Goal: Task Accomplishment & Management: Manage account settings

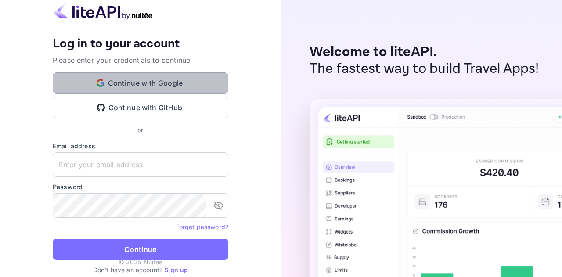
click at [144, 81] on button "Continue with Google" at bounding box center [141, 82] width 176 height 21
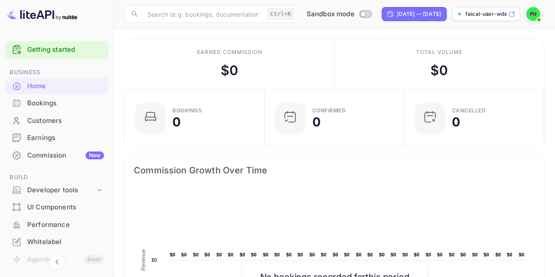
scroll to position [7, 7]
click at [515, 13] on icon at bounding box center [512, 14] width 7 height 6
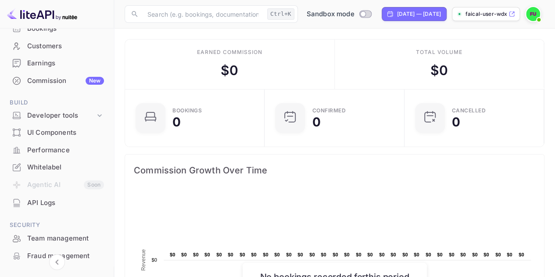
scroll to position [78, 0]
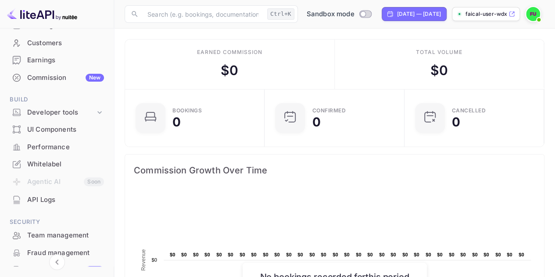
click at [65, 168] on div "Whitelabel" at bounding box center [65, 164] width 77 height 10
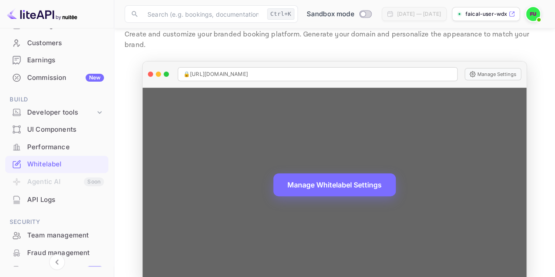
scroll to position [34, 0]
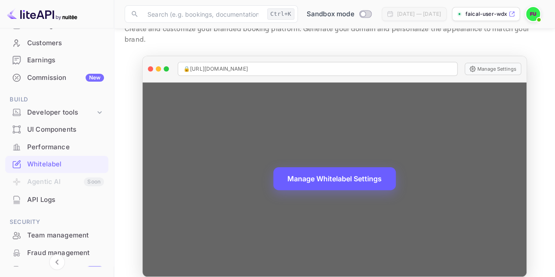
click at [333, 168] on button "Manage Whitelabel Settings" at bounding box center [335, 178] width 122 height 23
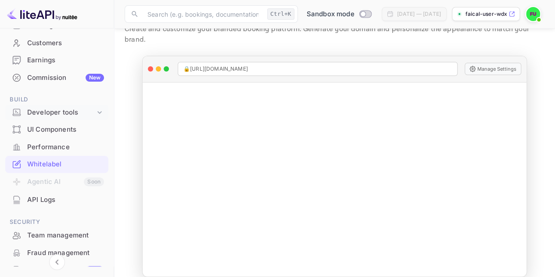
scroll to position [0, 0]
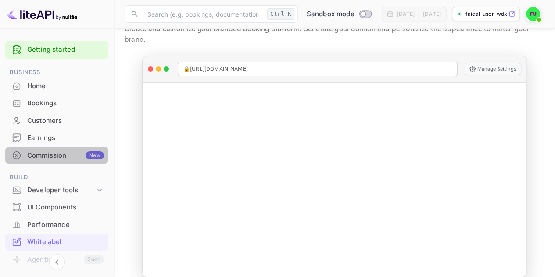
click at [56, 154] on div "Commission New" at bounding box center [65, 156] width 77 height 10
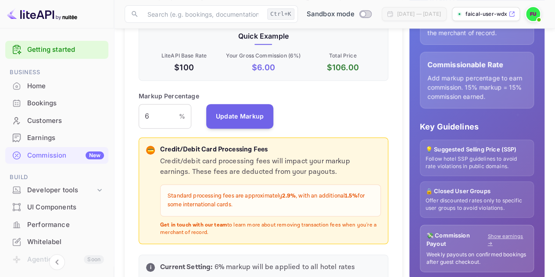
scroll to position [184, 0]
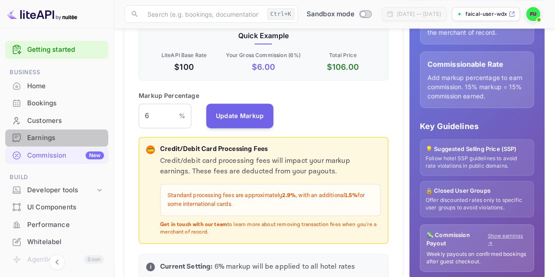
click at [56, 138] on div "Earnings" at bounding box center [65, 138] width 77 height 10
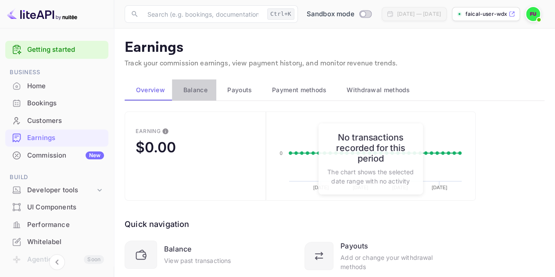
click at [198, 85] on span "Balance" at bounding box center [196, 90] width 24 height 11
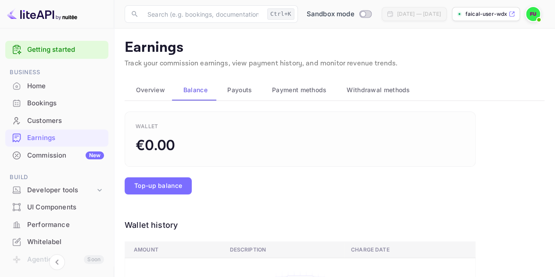
click at [239, 93] on span "Payouts" at bounding box center [239, 90] width 25 height 11
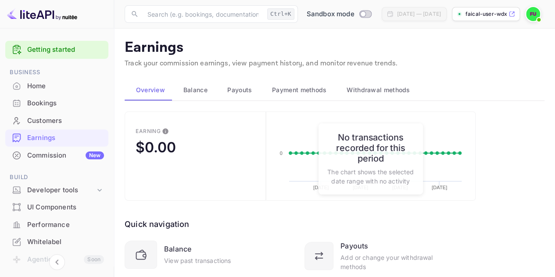
click at [245, 90] on span "Payouts" at bounding box center [239, 90] width 25 height 11
